Goal: Task Accomplishment & Management: Use online tool/utility

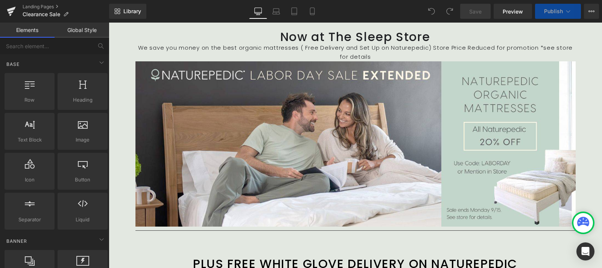
scroll to position [78, 0]
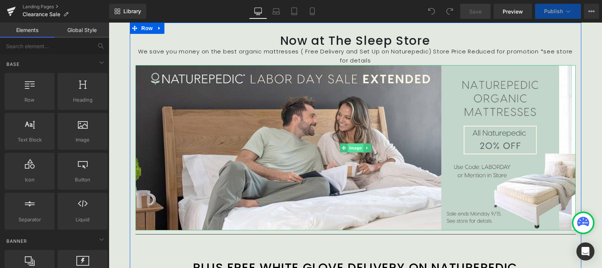
click at [350, 143] on span "Image" at bounding box center [355, 147] width 16 height 9
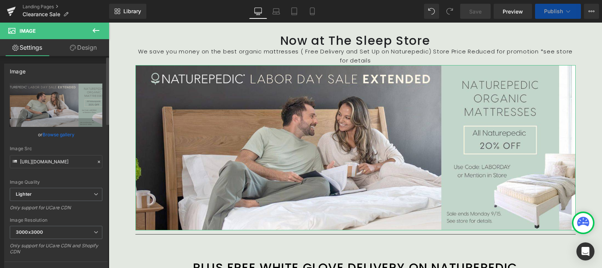
click at [55, 132] on link "Browse gallery" at bounding box center [58, 134] width 32 height 13
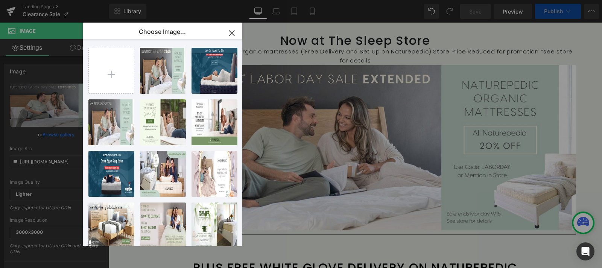
click at [234, 35] on icon "button" at bounding box center [231, 32] width 5 height 5
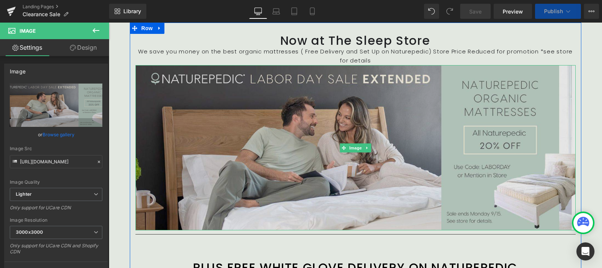
click at [289, 146] on img at bounding box center [355, 147] width 440 height 165
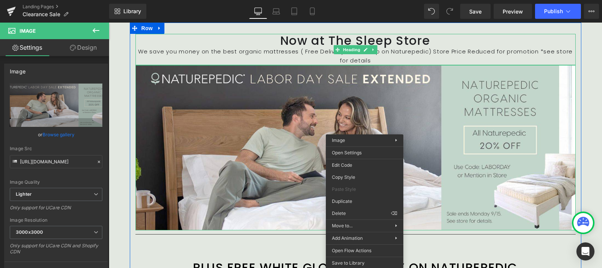
click at [563, 51] on font "We save you money on the best organic mattresses ( Free Delivery and Set Up on …" at bounding box center [355, 55] width 434 height 17
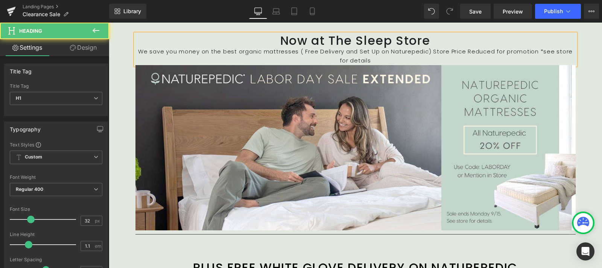
click at [563, 51] on font "We save you money on the best organic mattresses ( Free Delivery and Set Up on …" at bounding box center [355, 55] width 434 height 17
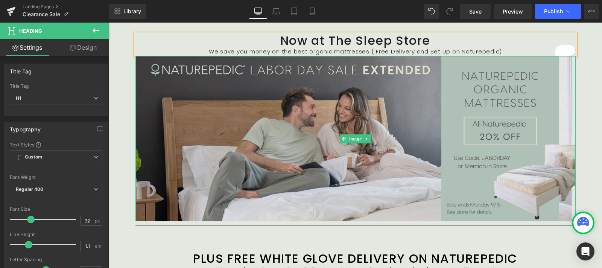
click at [451, 93] on img at bounding box center [355, 138] width 440 height 165
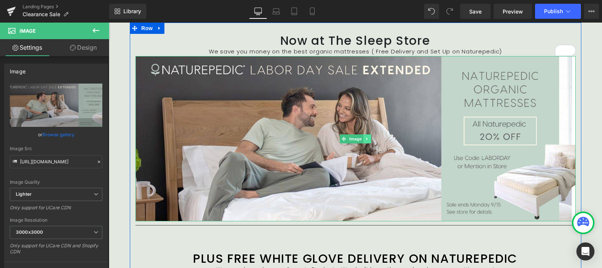
click at [365, 138] on icon at bounding box center [367, 138] width 4 height 5
click at [369, 138] on icon at bounding box center [371, 138] width 4 height 4
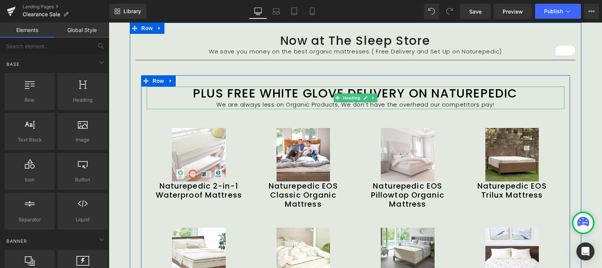
click at [215, 89] on h1 "PLUS FREE WHITE GLOVE DELIVERY ON NATUREPEDIC" at bounding box center [355, 92] width 417 height 13
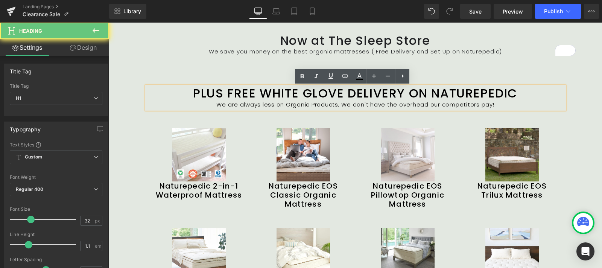
click at [215, 89] on h1 "PLUS FREE WHITE GLOVE DELIVERY ON NATUREPEDIC" at bounding box center [355, 92] width 417 height 13
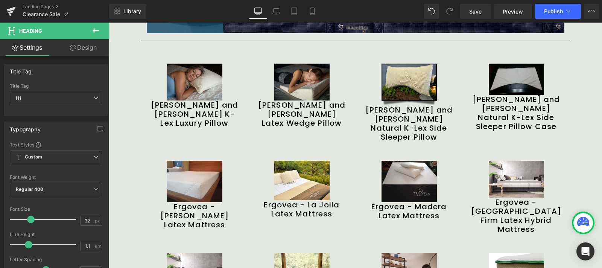
scroll to position [443, 0]
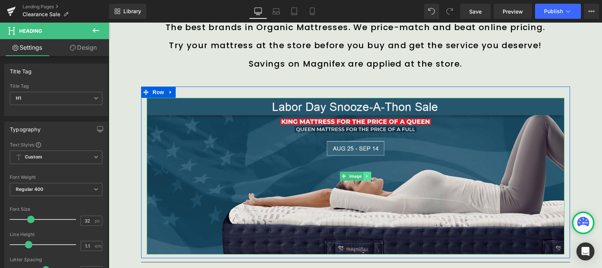
click at [363, 171] on link at bounding box center [367, 175] width 8 height 9
click at [369, 175] on icon at bounding box center [371, 176] width 4 height 4
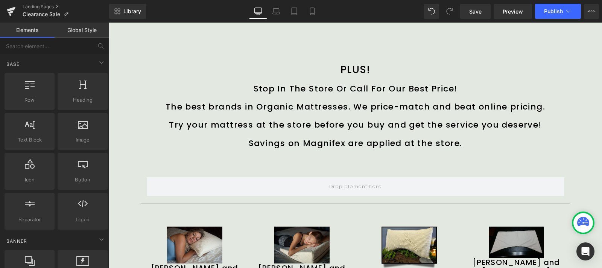
scroll to position [0, 0]
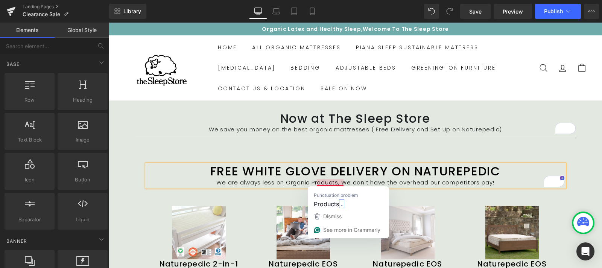
click at [293, 181] on div "We are always less on Organic Products, We don't have the overhead our competit…" at bounding box center [355, 182] width 417 height 9
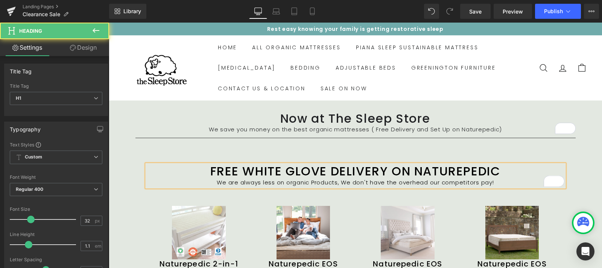
click at [315, 182] on div "We are always less on organic Products, We don't have the overhead our competit…" at bounding box center [355, 182] width 417 height 9
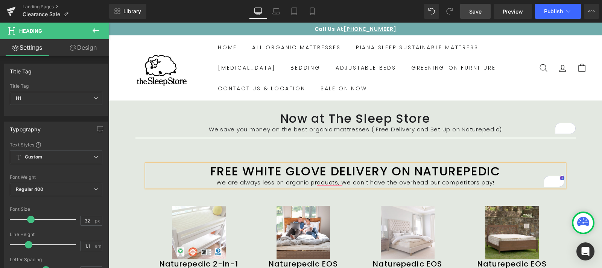
drag, startPoint x: 470, startPoint y: 11, endPoint x: 466, endPoint y: 2, distance: 9.8
click at [470, 11] on span "Save" at bounding box center [475, 12] width 12 height 8
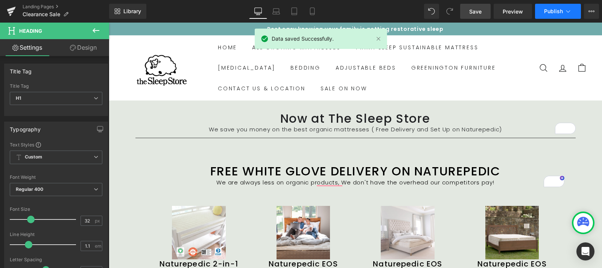
click at [571, 10] on icon at bounding box center [568, 12] width 8 height 8
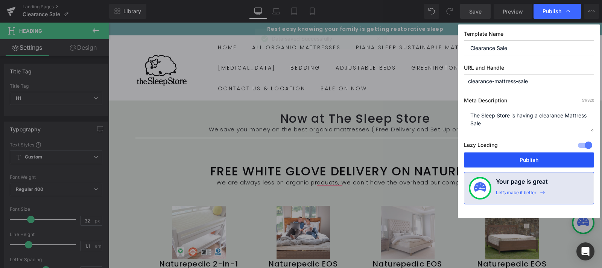
click at [547, 158] on button "Publish" at bounding box center [529, 159] width 130 height 15
